Goal: Information Seeking & Learning: Learn about a topic

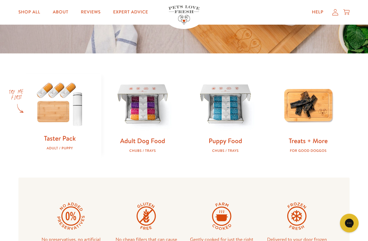
scroll to position [153, 0]
click at [140, 123] on img at bounding box center [142, 104] width 63 height 63
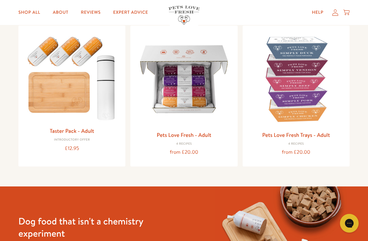
scroll to position [71, 0]
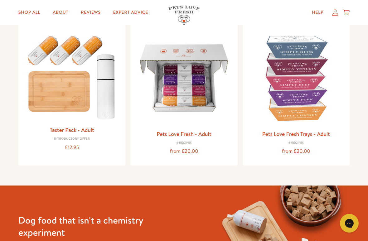
click at [57, 85] on img at bounding box center [71, 76] width 97 height 93
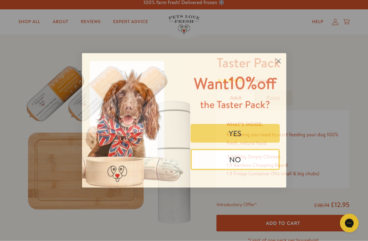
scroll to position [4, 0]
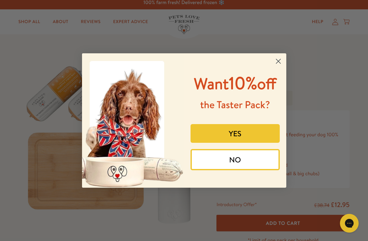
click at [277, 59] on circle "Close dialog" at bounding box center [278, 61] width 10 height 10
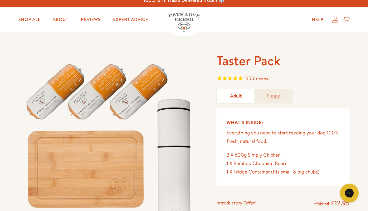
scroll to position [0, 0]
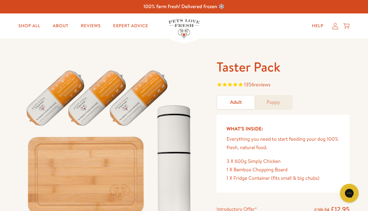
click at [61, 24] on link "About" at bounding box center [61, 26] width 26 height 12
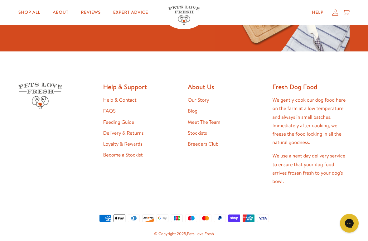
scroll to position [1637, 0]
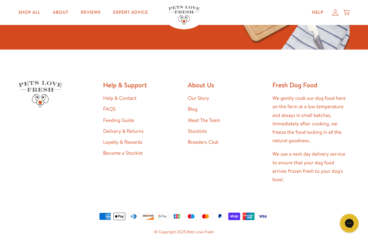
click at [206, 95] on link "Our Story" at bounding box center [199, 98] width 22 height 7
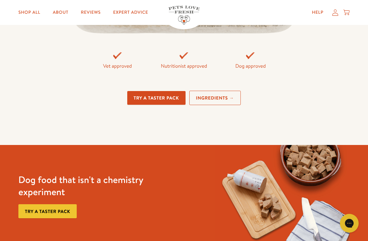
scroll to position [1448, 0]
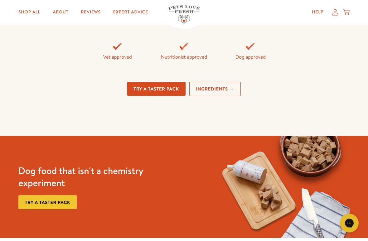
click at [210, 86] on link "Ingredients →" at bounding box center [215, 89] width 52 height 15
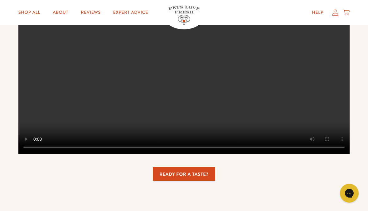
scroll to position [1360, 0]
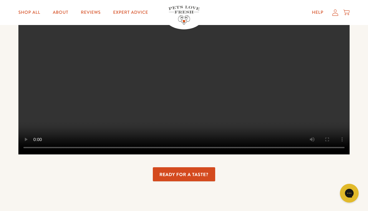
click at [133, 14] on link "Expert Advice" at bounding box center [130, 12] width 45 height 12
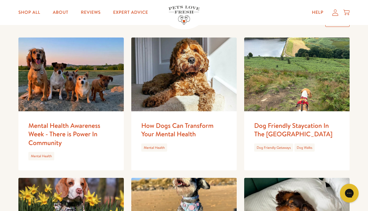
scroll to position [523, 0]
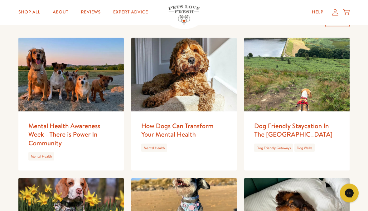
click at [153, 145] on link "Mental Health" at bounding box center [154, 147] width 21 height 5
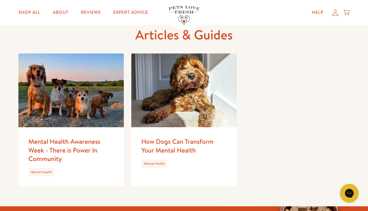
scroll to position [32, 0]
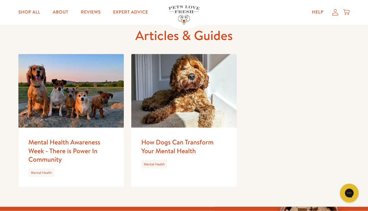
click at [168, 103] on img at bounding box center [183, 91] width 105 height 74
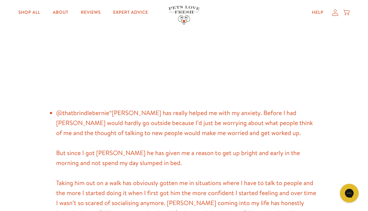
scroll to position [545, 0]
